Goal: Transaction & Acquisition: Purchase product/service

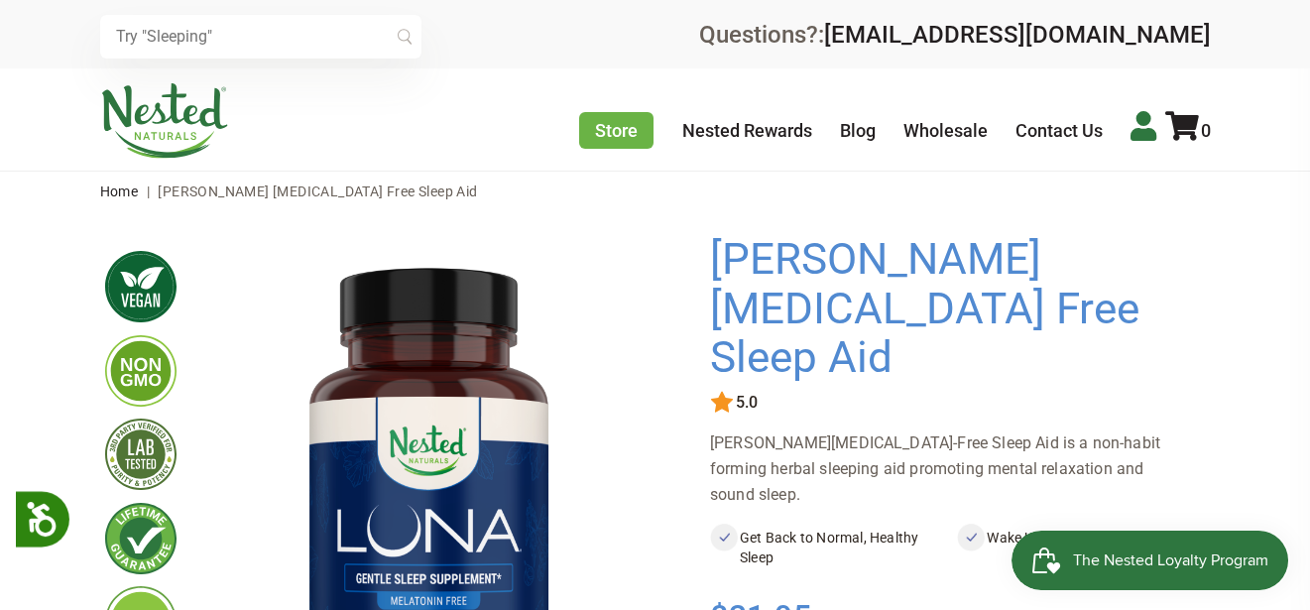
click at [1145, 130] on icon at bounding box center [1143, 126] width 26 height 30
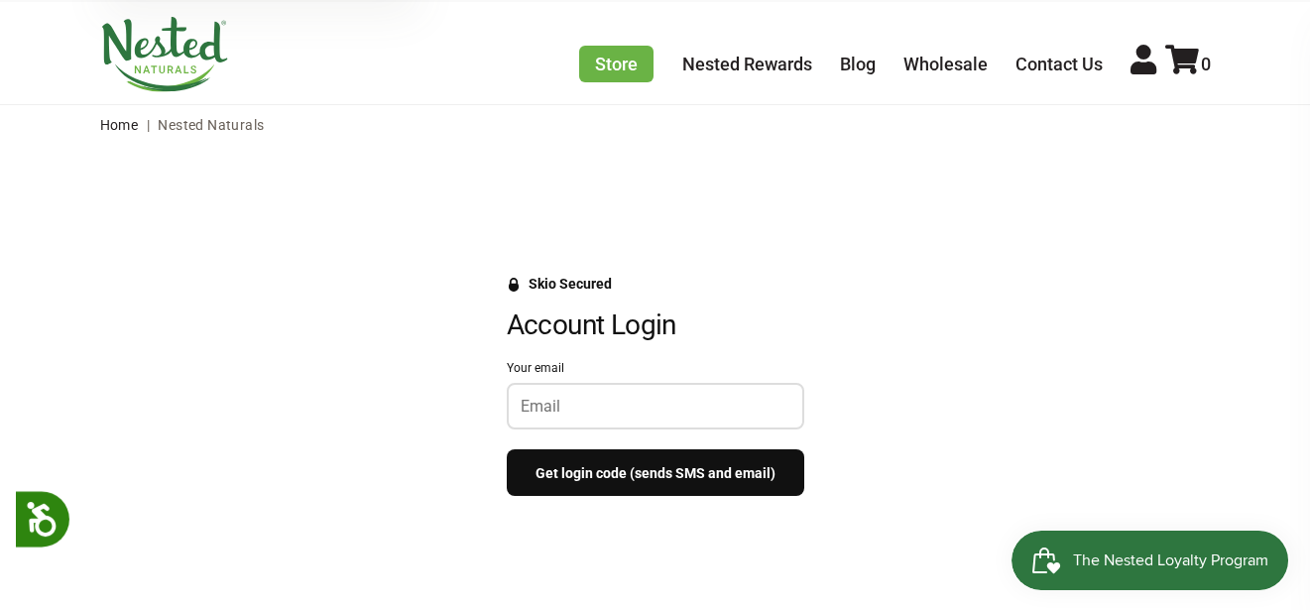
scroll to position [99, 0]
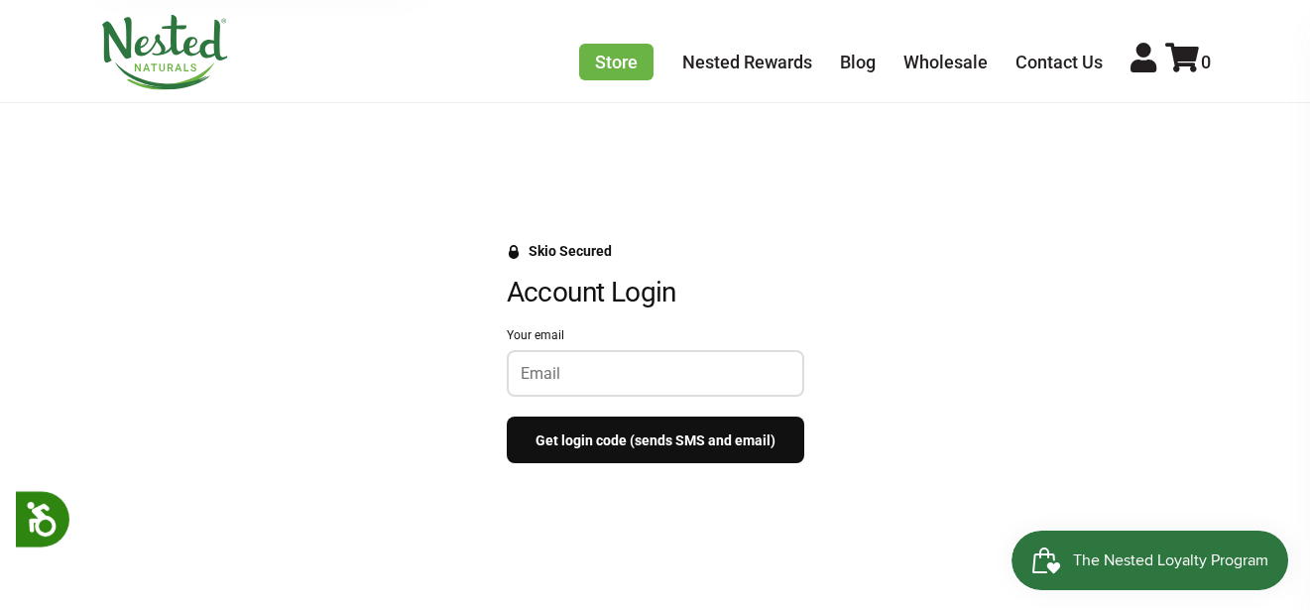
click at [778, 373] on keeper-lock "Open Keeper Popup" at bounding box center [775, 374] width 24 height 24
type input "rkeenan_cl@yahoo.com"
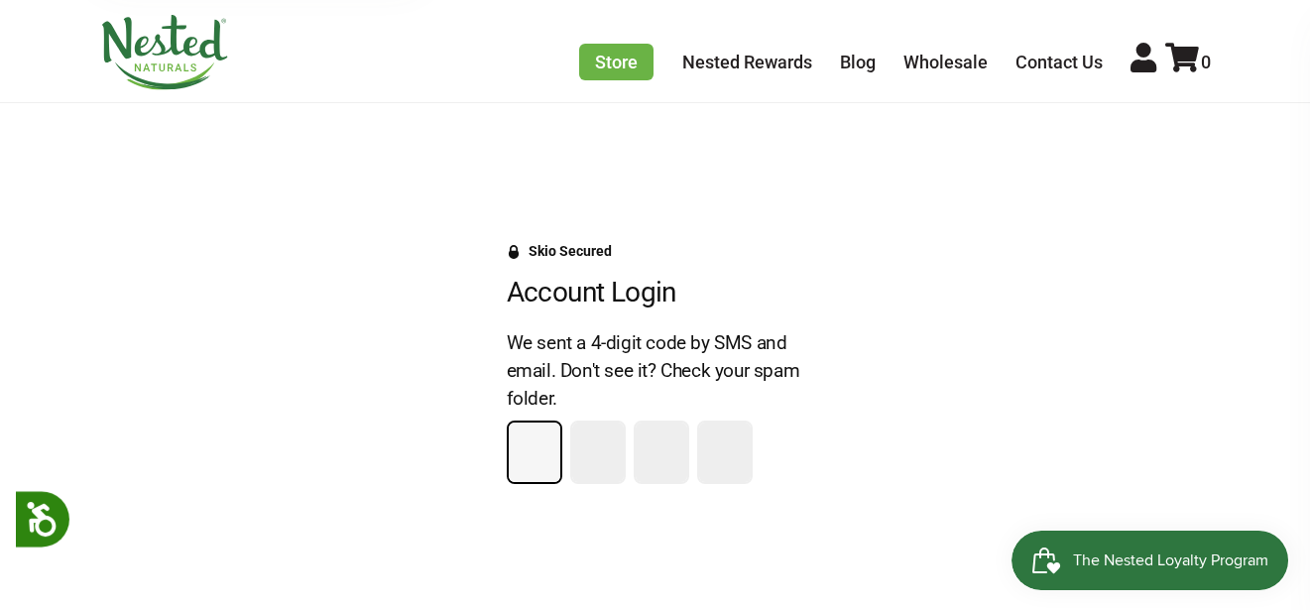
type input "9"
type input "8"
type input "5"
type input "1"
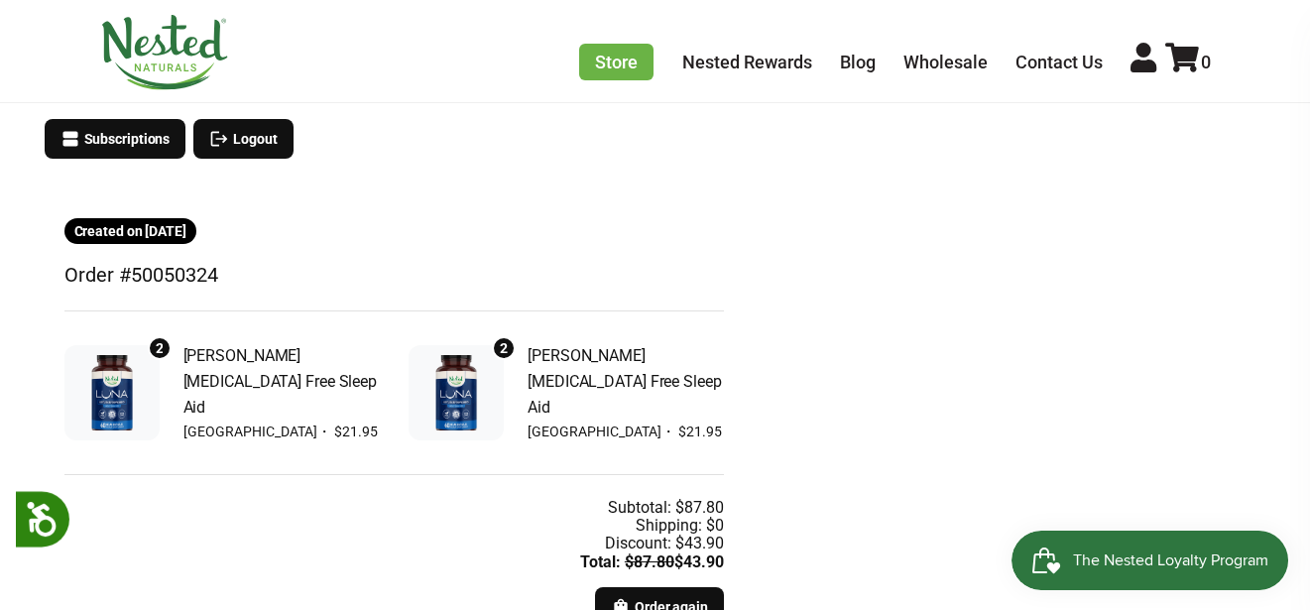
scroll to position [198, 0]
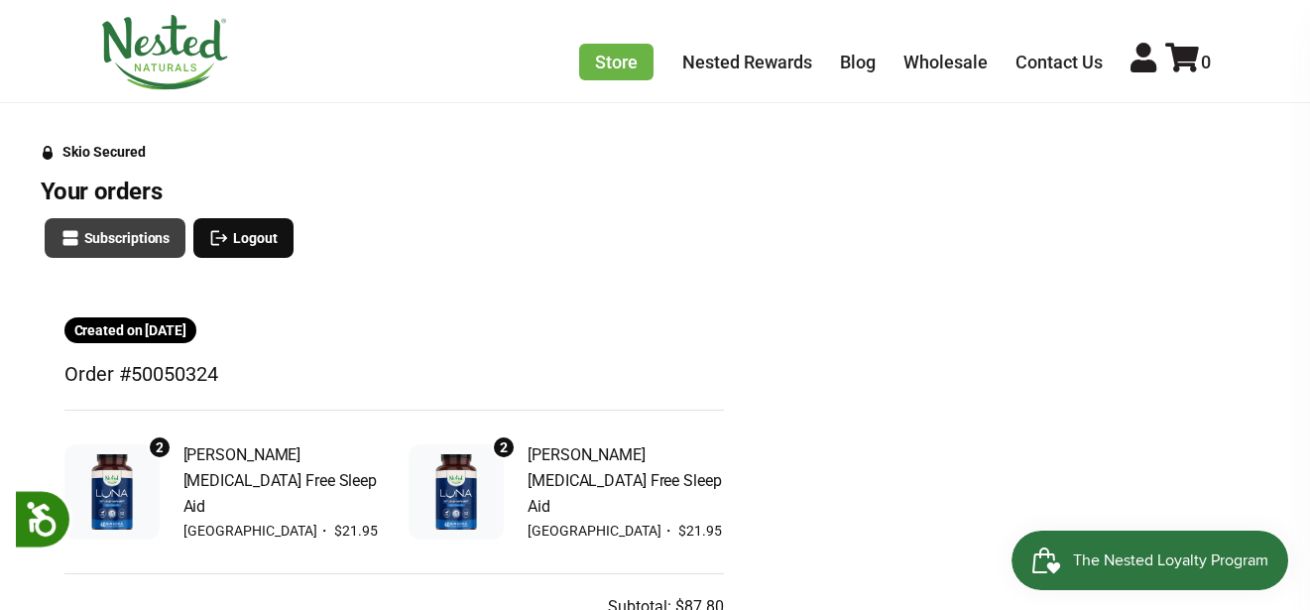
click at [127, 230] on span "Subscriptions" at bounding box center [127, 238] width 86 height 22
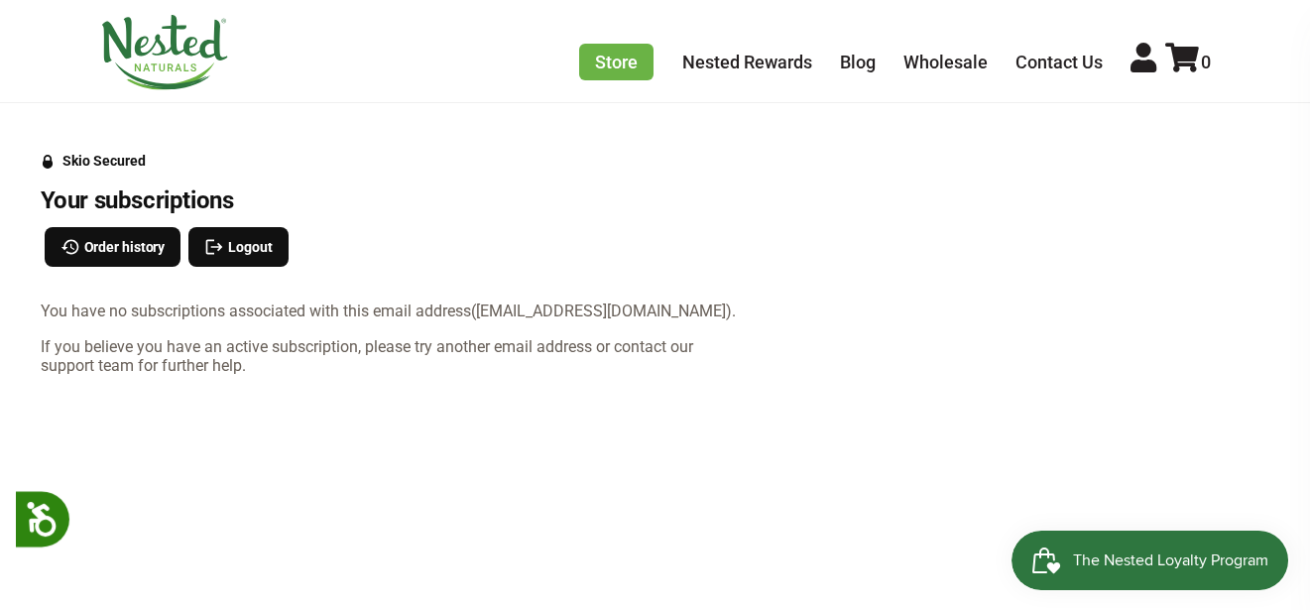
scroll to position [198, 0]
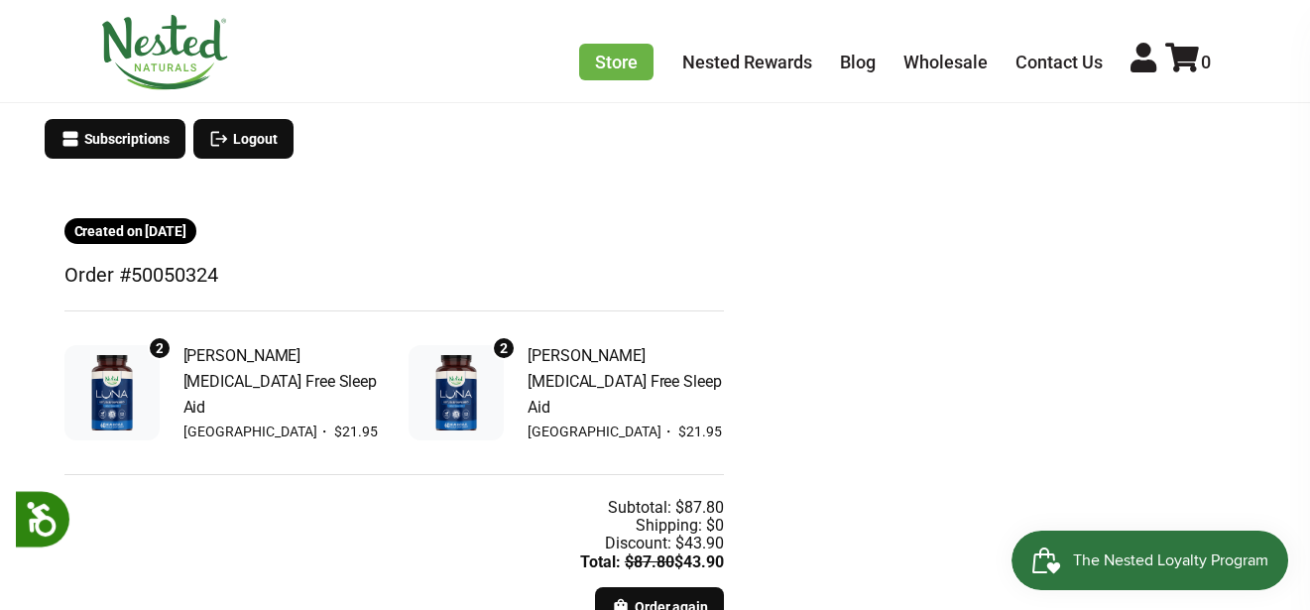
scroll to position [397, 0]
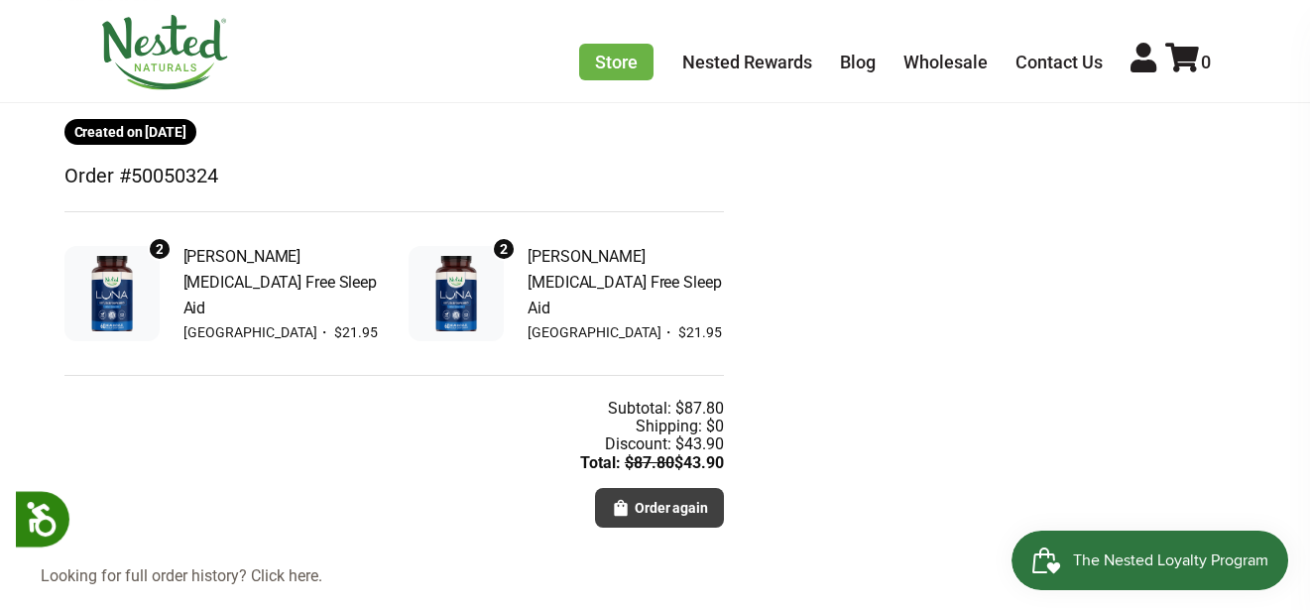
click at [676, 503] on span "Order again" at bounding box center [671, 508] width 73 height 22
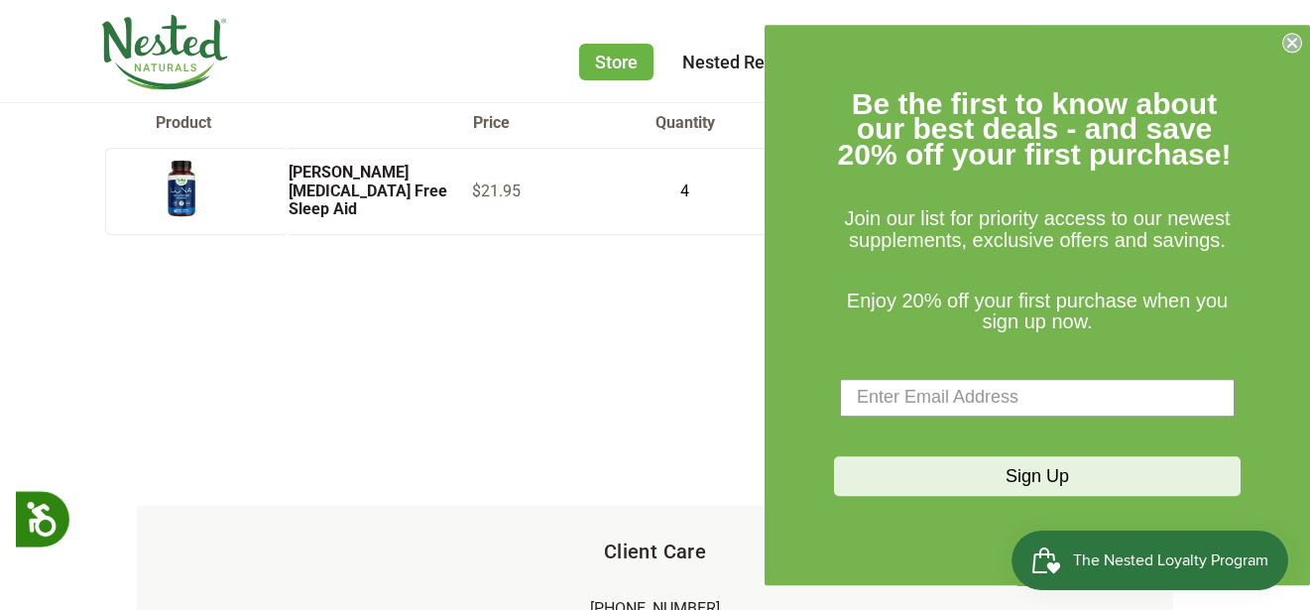
scroll to position [99, 0]
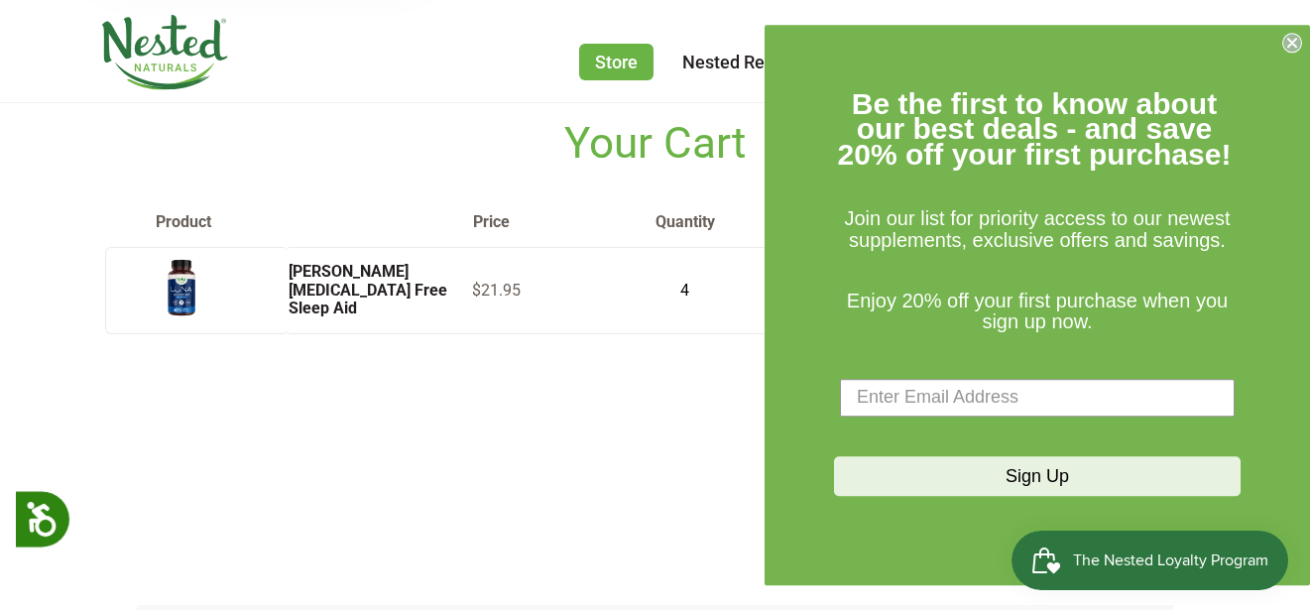
click at [1287, 47] on circle "Close dialog" at bounding box center [1292, 42] width 19 height 19
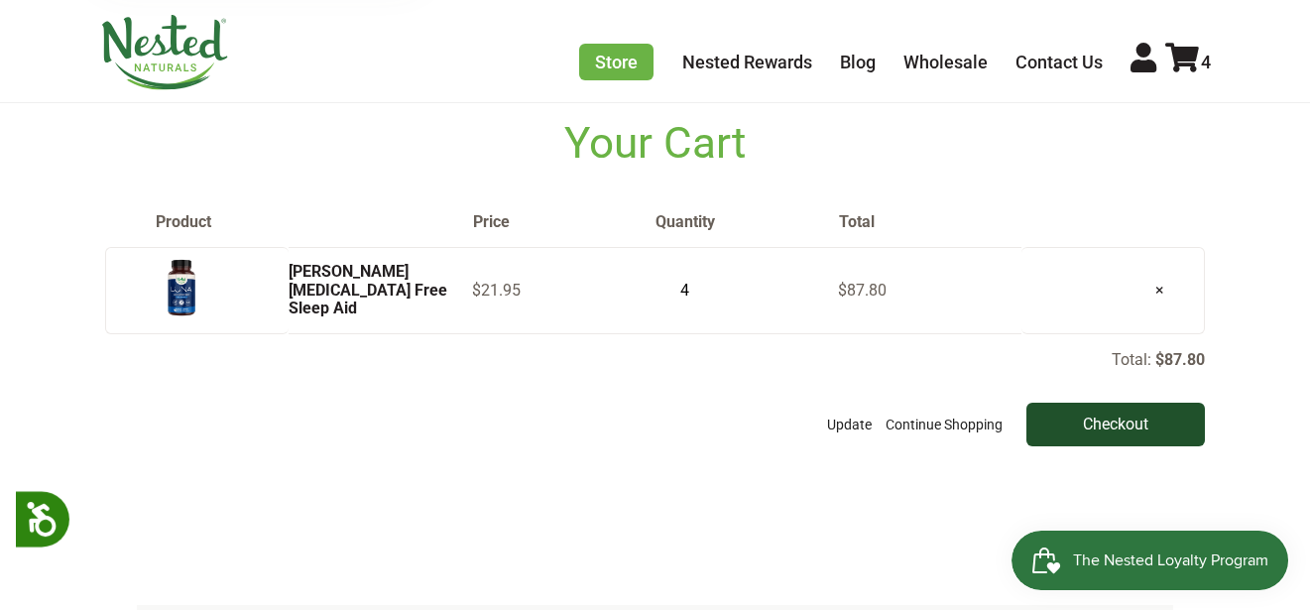
click at [1080, 420] on input "Checkout" at bounding box center [1115, 425] width 178 height 44
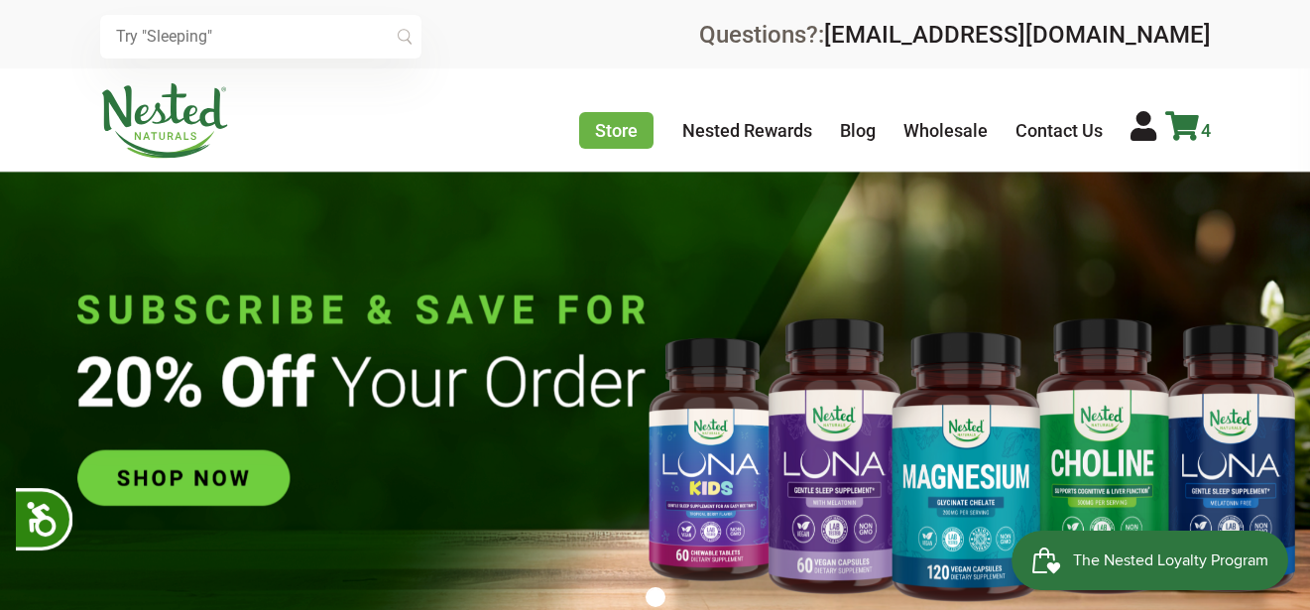
click at [1190, 129] on icon at bounding box center [1182, 126] width 34 height 30
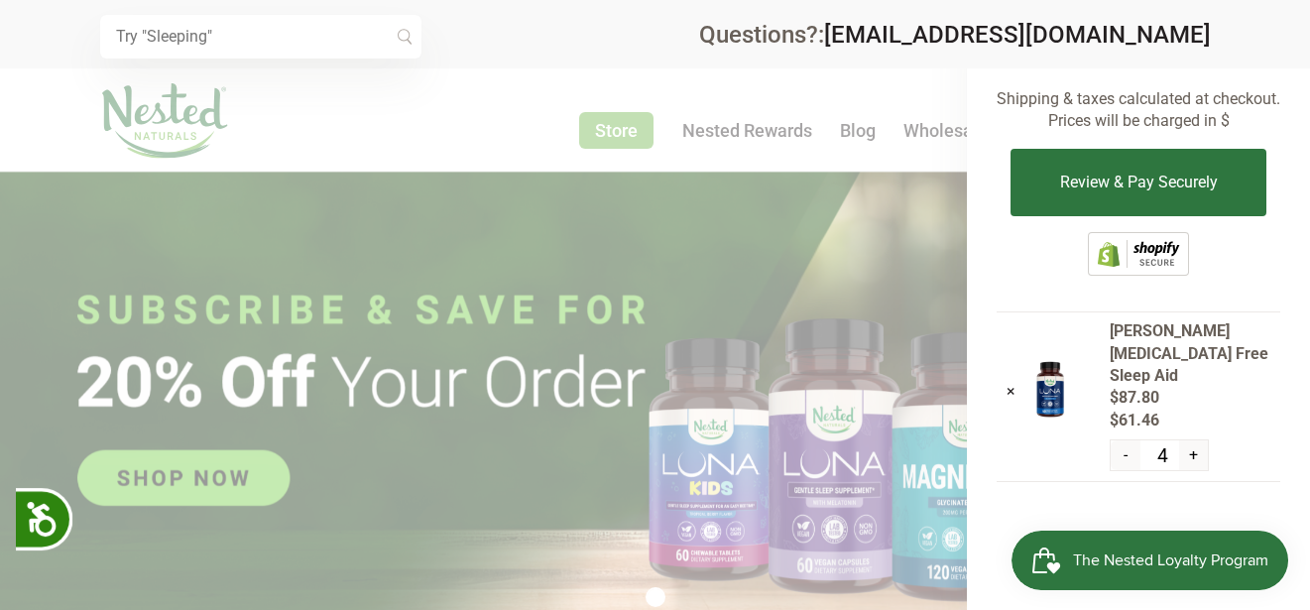
click at [1129, 440] on button "-" at bounding box center [1124, 455] width 29 height 30
type input "2"
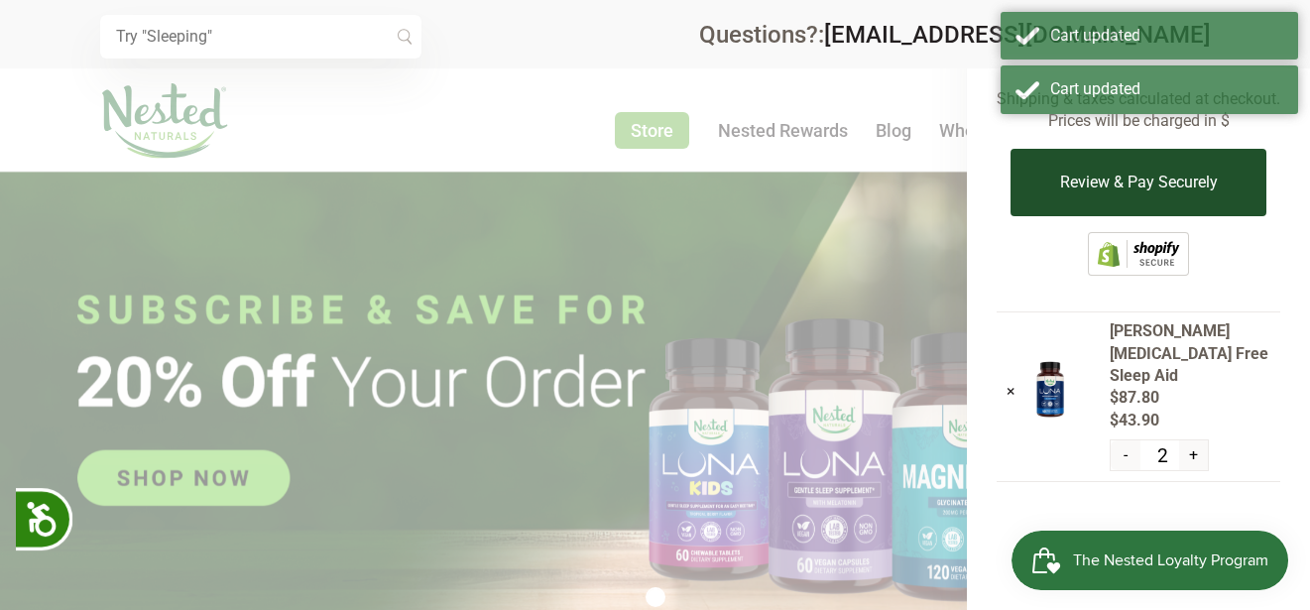
click at [1170, 177] on button "Review & Pay Securely" at bounding box center [1137, 182] width 255 height 67
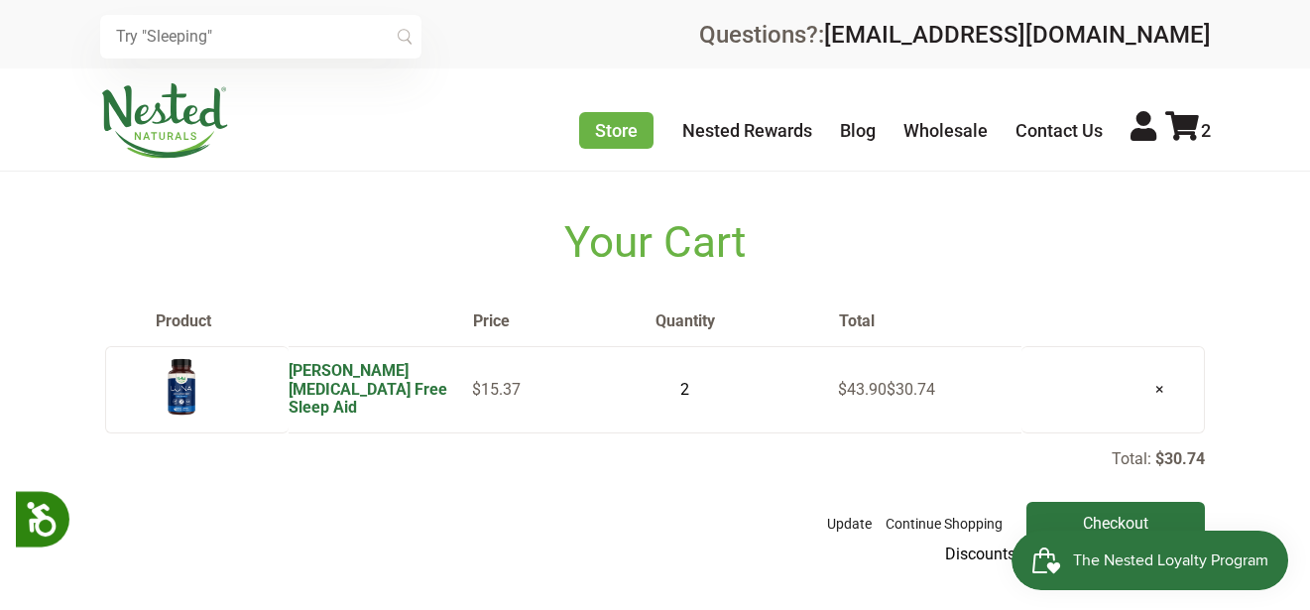
click at [345, 383] on link "[PERSON_NAME] [MEDICAL_DATA] Free Sleep Aid" at bounding box center [368, 389] width 159 height 56
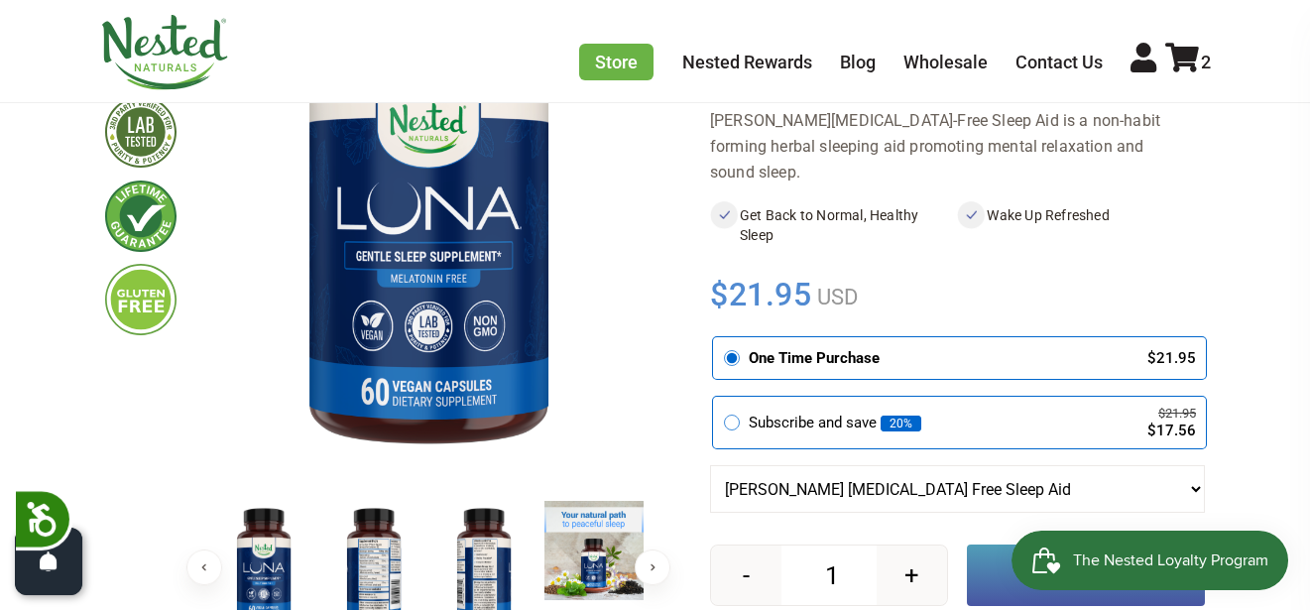
scroll to position [297, 0]
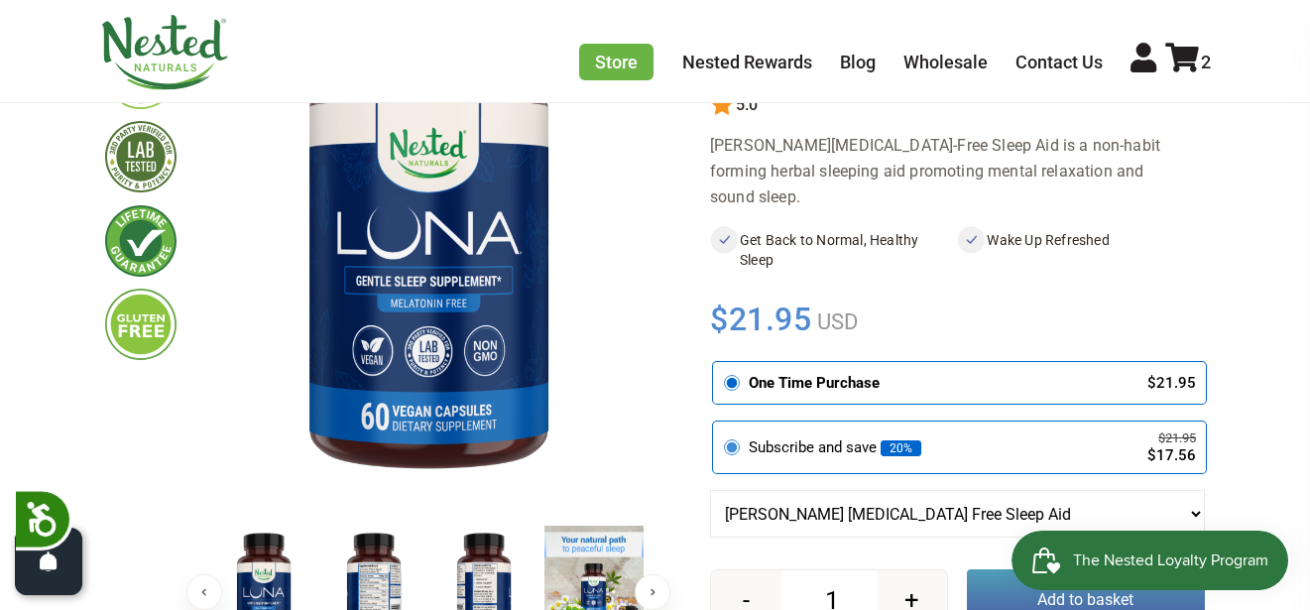
click at [784, 431] on div "Subscribe and save 20% $21.95 $17.56" at bounding box center [959, 447] width 473 height 32
click at [718, 424] on input "radio" at bounding box center [718, 424] width 0 height 0
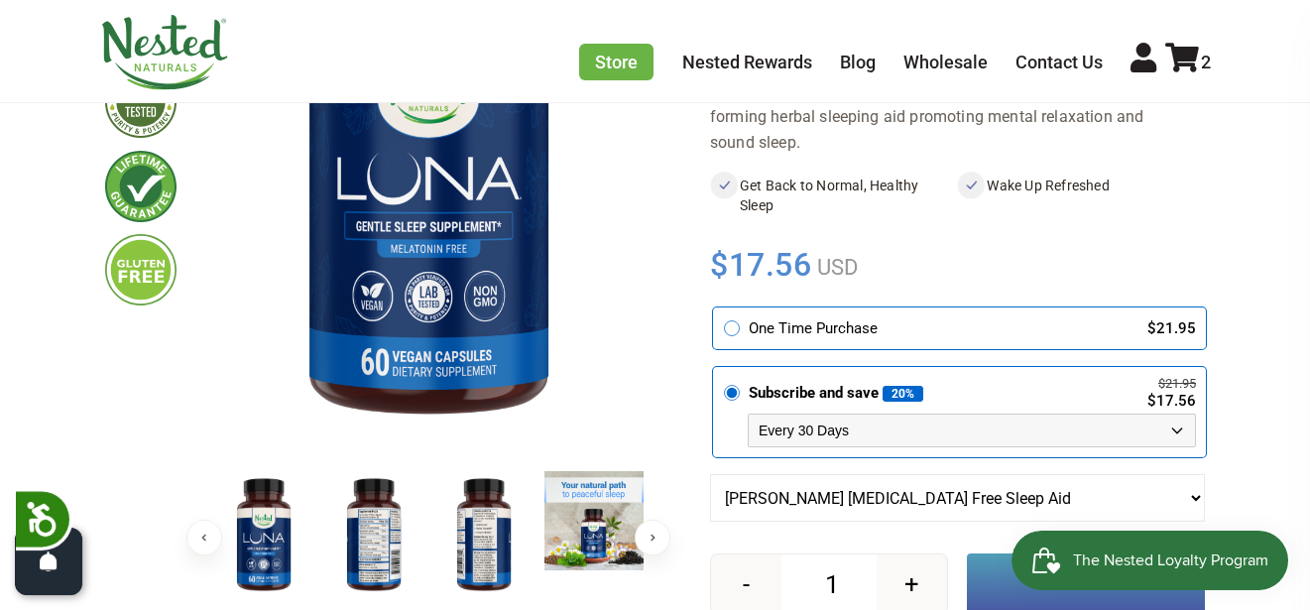
scroll to position [397, 0]
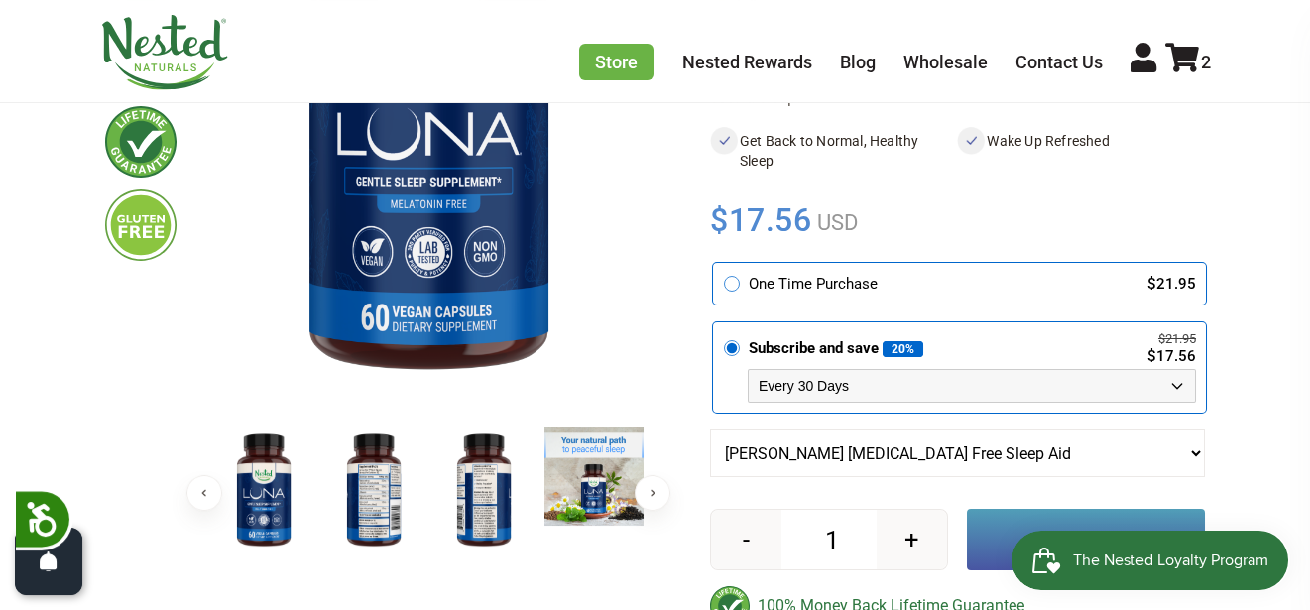
click at [1061, 369] on select "Every 30 Days Every 60 Days Every 90 Days" at bounding box center [972, 386] width 448 height 34
select select "1129906255"
click at [748, 369] on select "Every 30 Days Every 60 Days Every 90 Days" at bounding box center [972, 386] width 448 height 34
click at [1095, 509] on button "Add to basket" at bounding box center [1086, 539] width 238 height 61
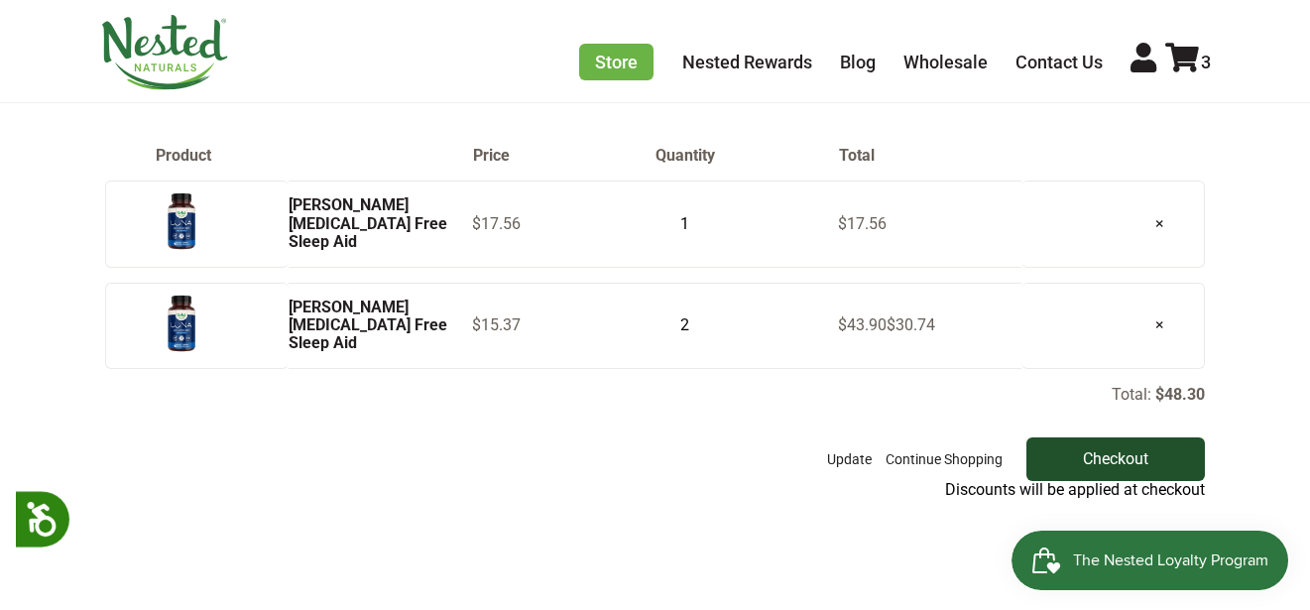
scroll to position [198, 0]
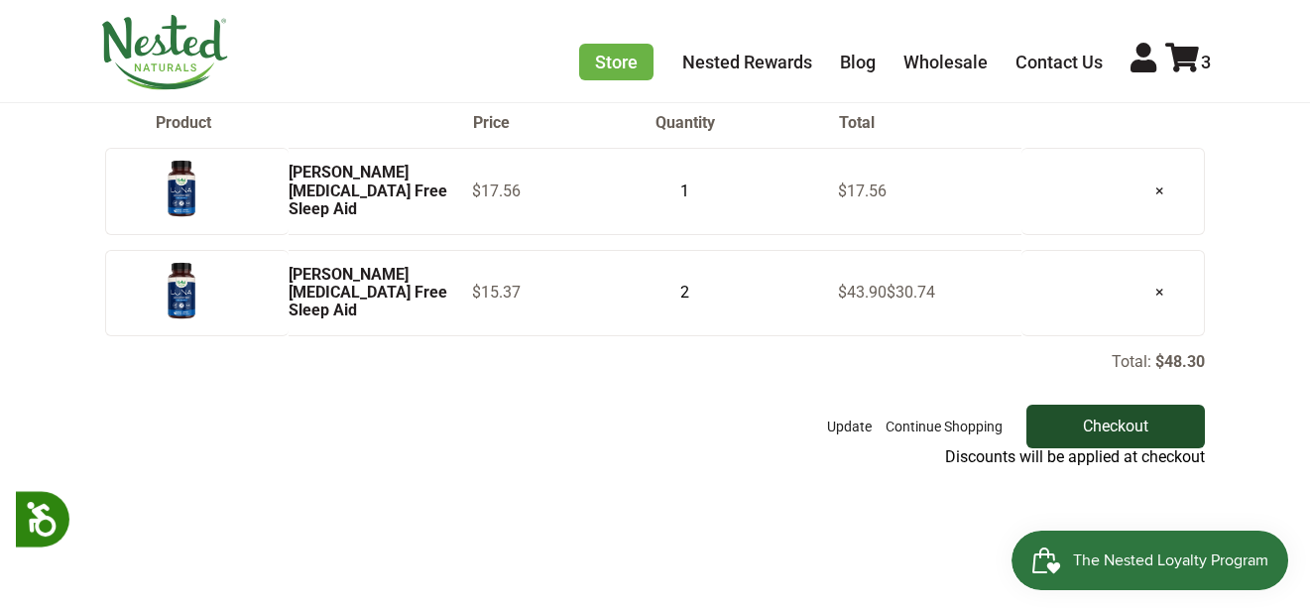
click at [1147, 417] on input "Checkout" at bounding box center [1115, 427] width 178 height 44
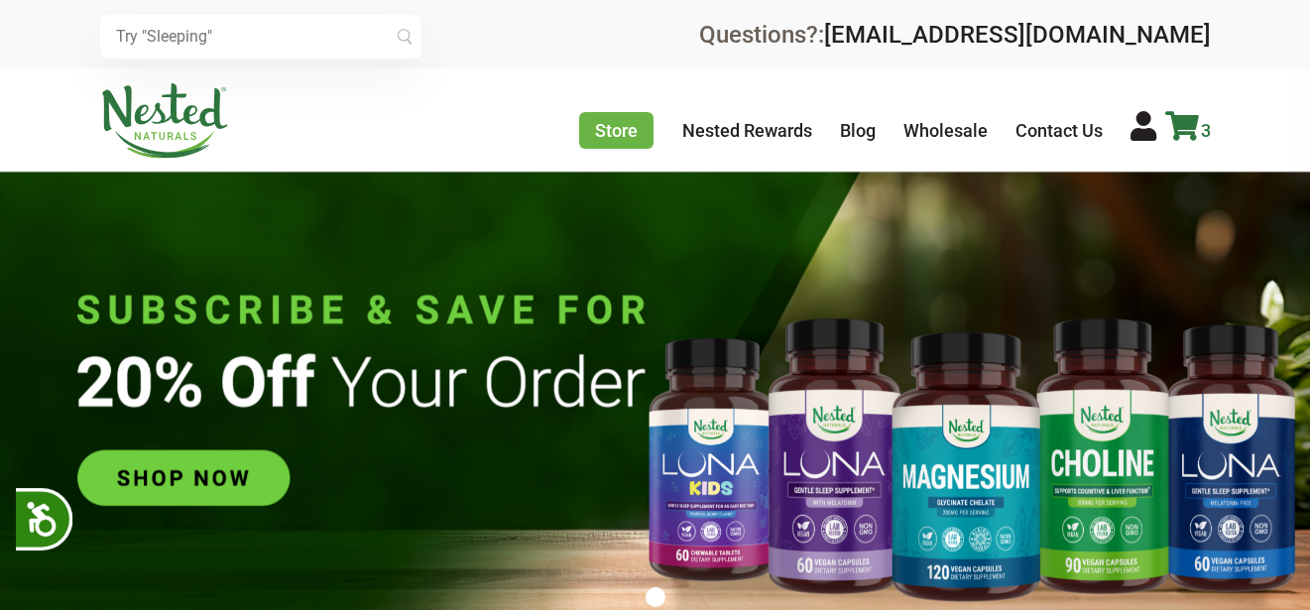
click at [1184, 134] on icon at bounding box center [1182, 126] width 34 height 30
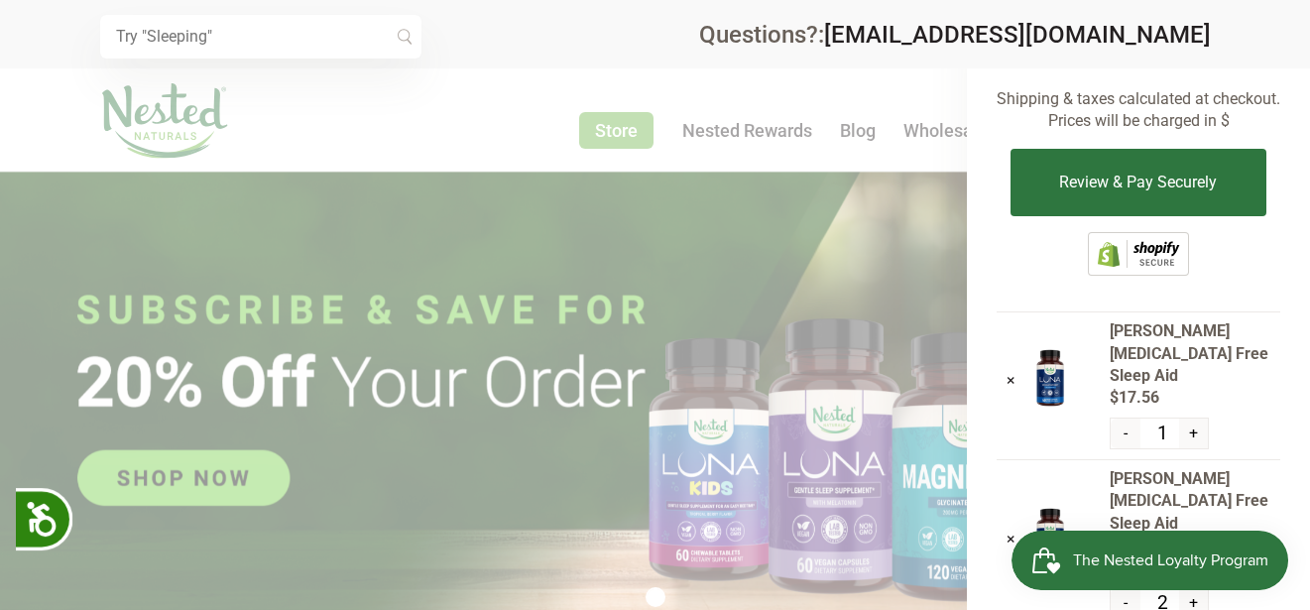
click at [1123, 418] on button "-" at bounding box center [1124, 433] width 29 height 30
click at [1006, 371] on link "×" at bounding box center [1010, 380] width 9 height 19
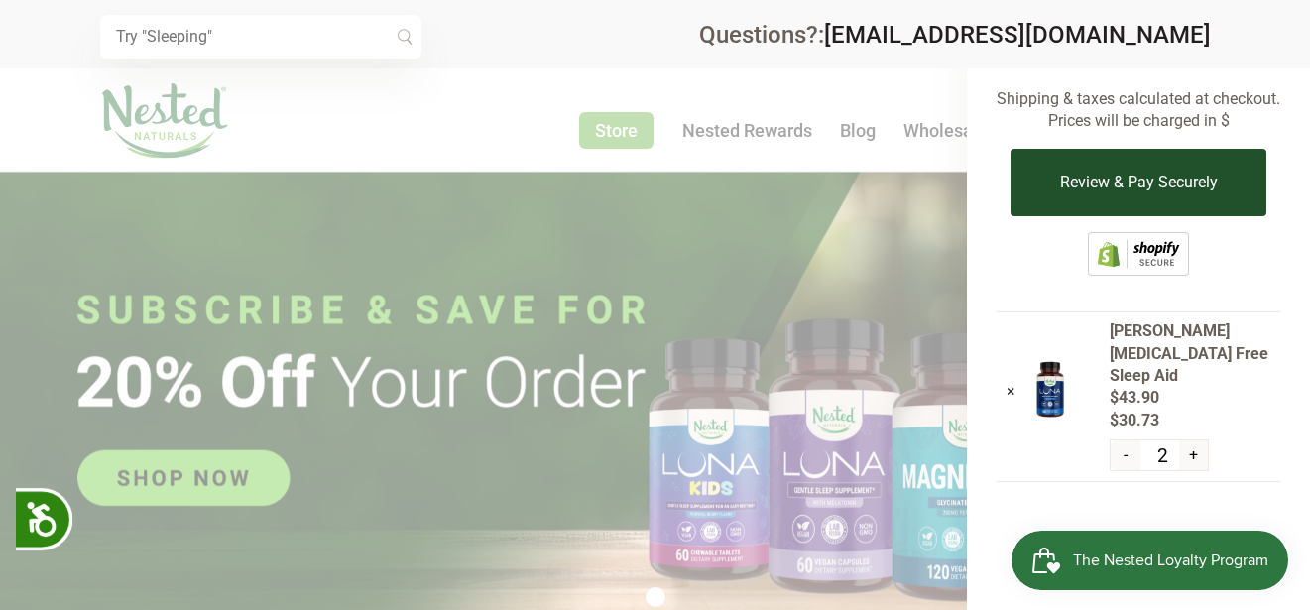
scroll to position [0, 348]
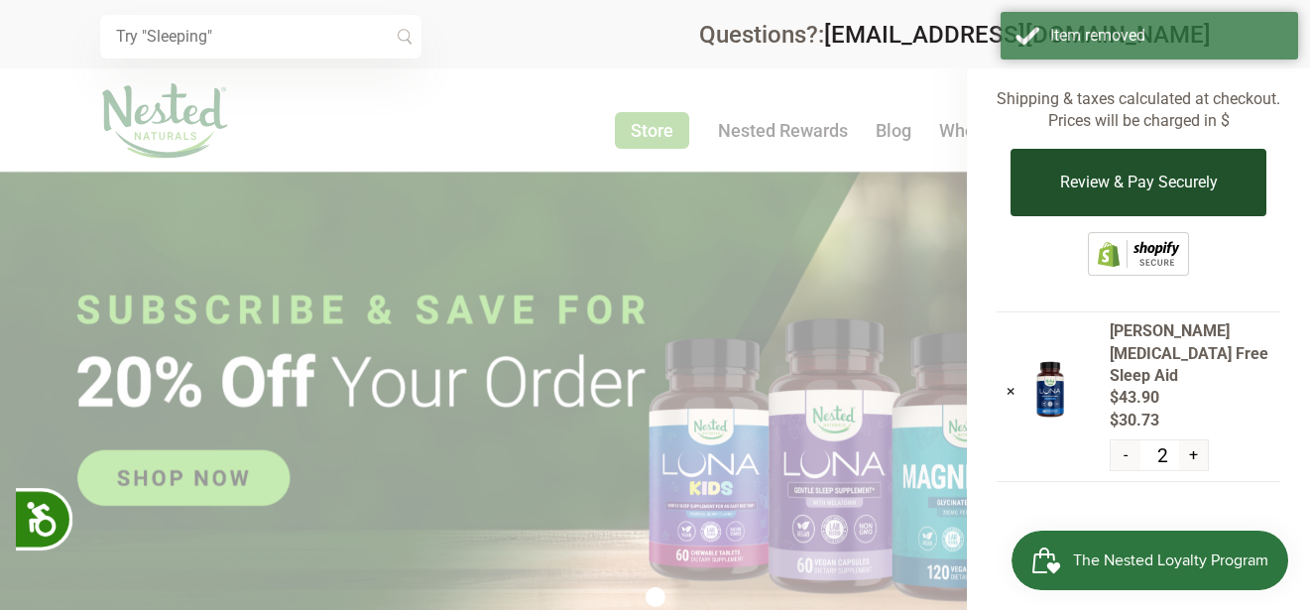
click at [1155, 167] on button "Review & Pay Securely" at bounding box center [1137, 182] width 255 height 67
